Goal: Navigation & Orientation: Go to known website

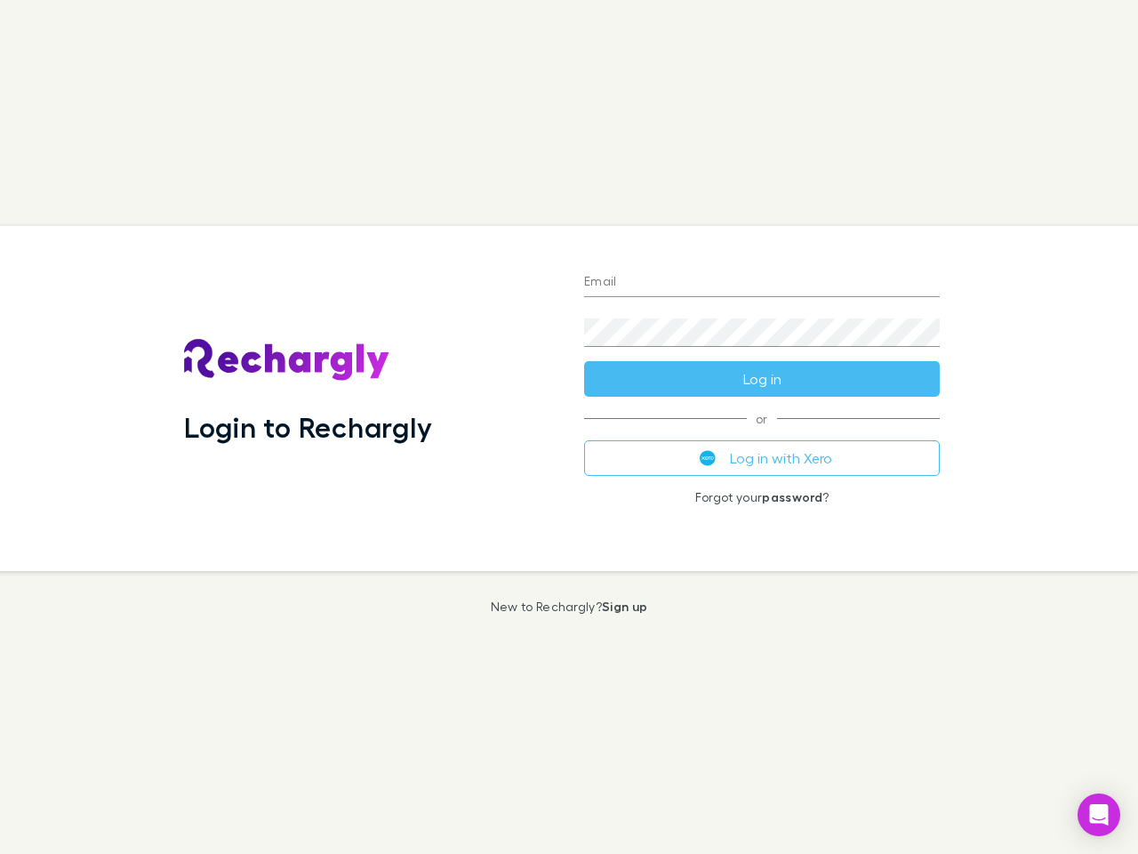
click at [569, 427] on div "Login to Rechargly" at bounding box center [370, 398] width 400 height 345
click at [762, 283] on input "Email" at bounding box center [762, 283] width 356 height 28
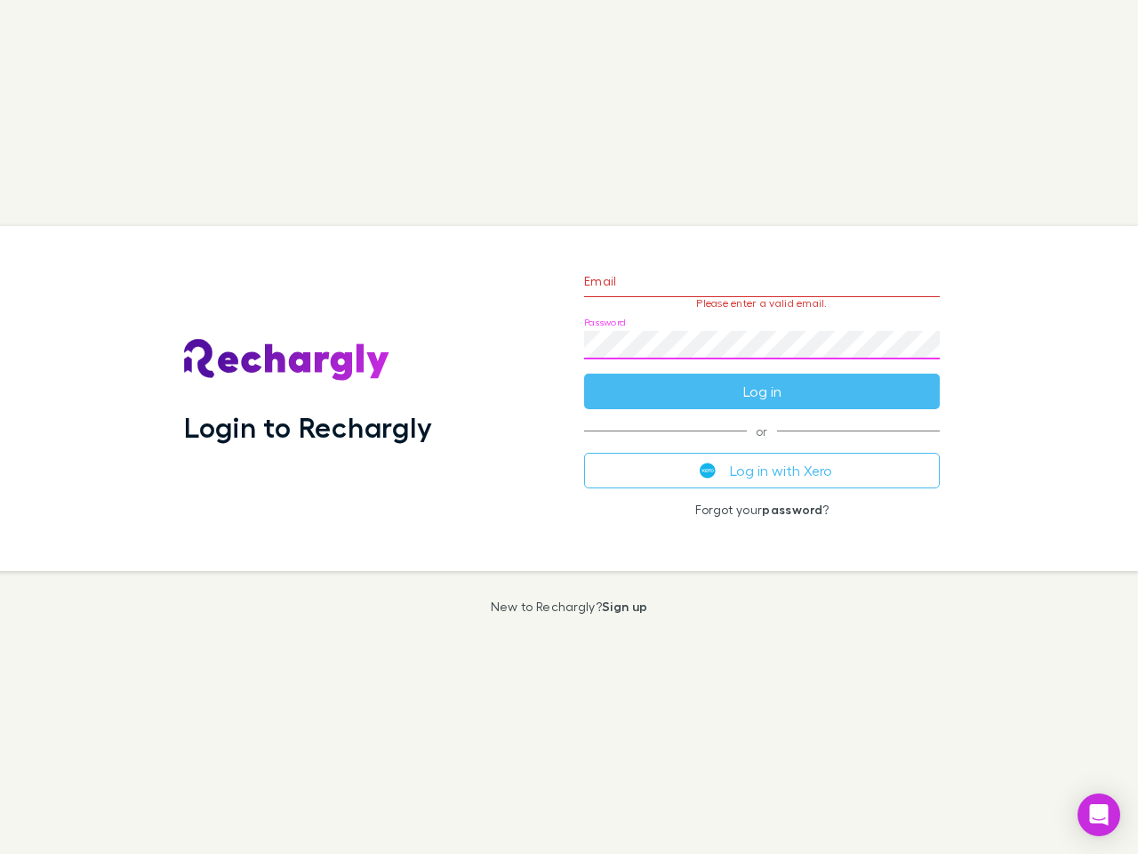
click at [762, 379] on form "Email Please enter a valid email. Password Log in" at bounding box center [762, 331] width 356 height 155
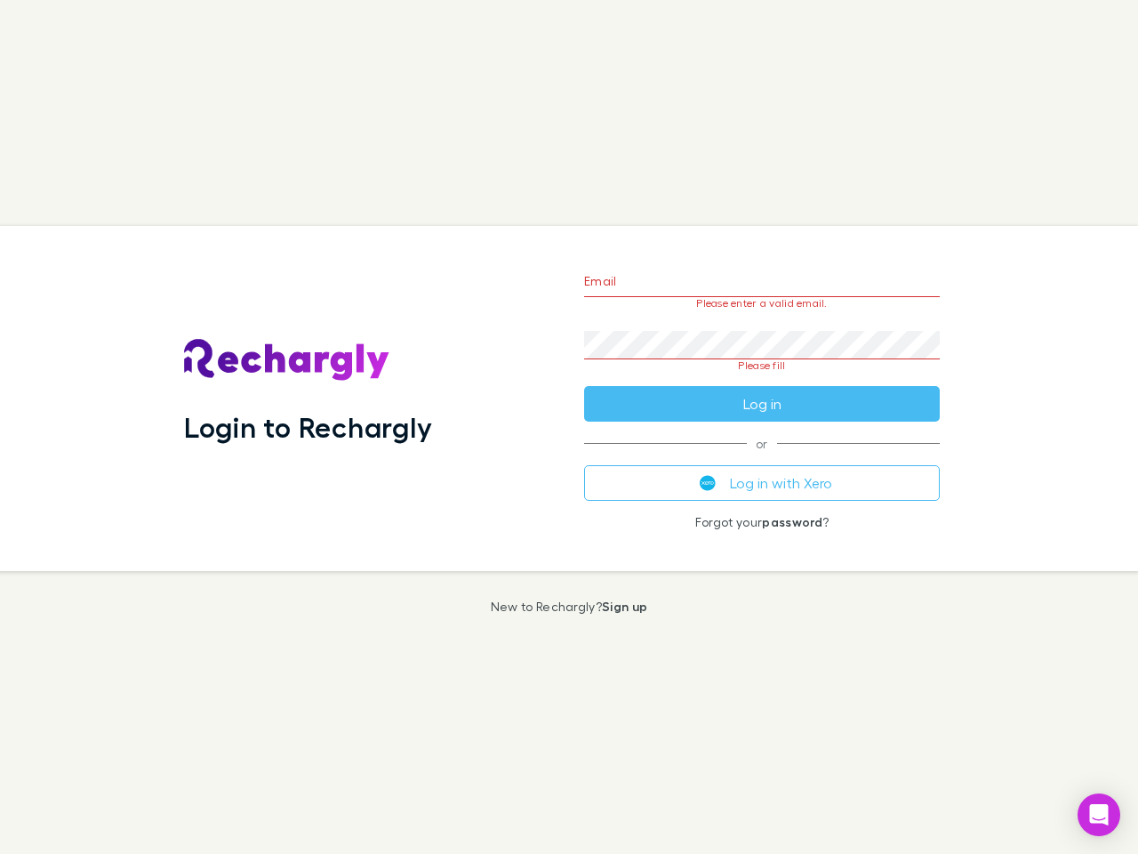
click at [762, 458] on div "Email Please enter a valid email. Password Please fill Log in or Log in with Xe…" at bounding box center [762, 398] width 384 height 345
click at [1099, 815] on icon "Open Intercom Messenger" at bounding box center [1099, 814] width 19 height 21
